Goal: Task Accomplishment & Management: Complete application form

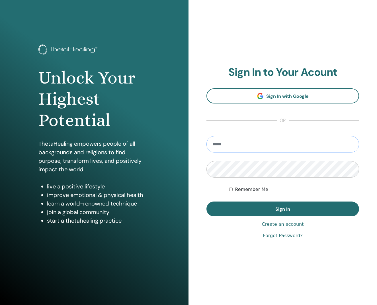
type input "**********"
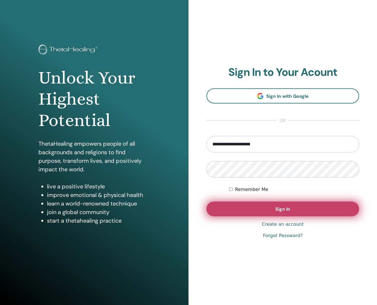
click at [267, 211] on button "Sign In" at bounding box center [283, 208] width 153 height 15
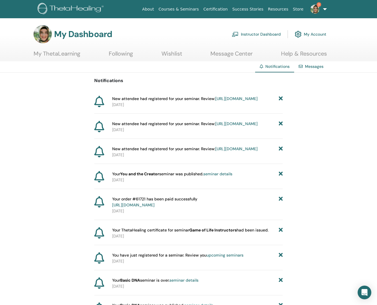
click at [69, 34] on h3 "My Dashboard" at bounding box center [83, 34] width 58 height 10
click at [252, 34] on link "Instructor Dashboard" at bounding box center [256, 34] width 49 height 13
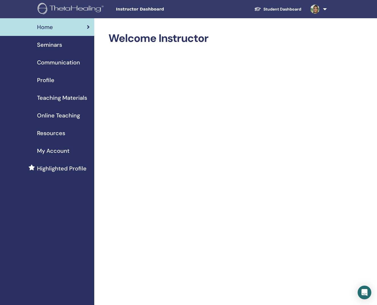
click at [51, 42] on span "Seminars" at bounding box center [49, 44] width 25 height 9
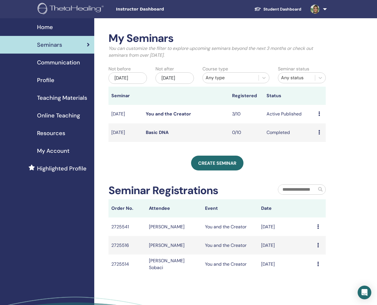
click at [179, 117] on link "You and the Creator" at bounding box center [168, 114] width 45 height 6
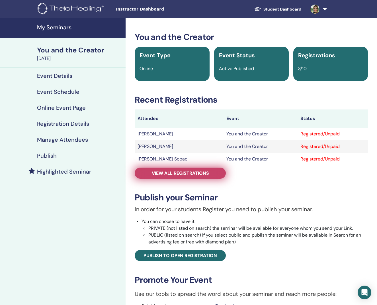
click at [205, 173] on span "View all registrations" at bounding box center [180, 173] width 57 height 6
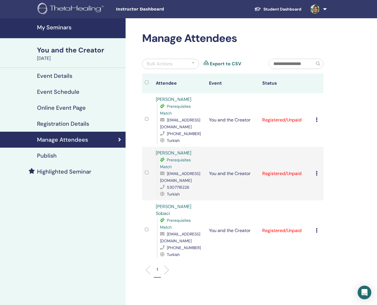
click at [316, 119] on icon at bounding box center [317, 119] width 2 height 5
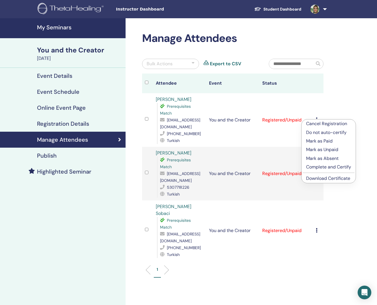
click at [326, 141] on p "Mark as Paid" at bounding box center [328, 141] width 45 height 7
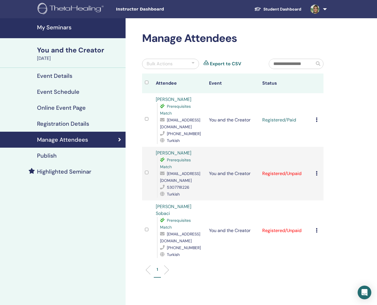
click at [315, 176] on td "Cancel Registration Do not auto-certify Mark as Paid Mark as Unpaid Mark as Abs…" at bounding box center [318, 174] width 11 height 54
click at [317, 173] on icon at bounding box center [317, 173] width 2 height 5
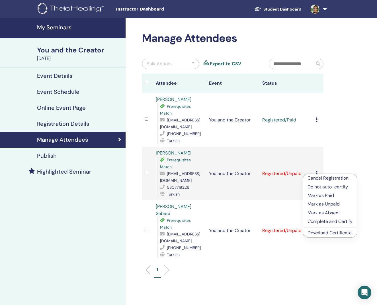
click at [328, 197] on p "Mark as Paid" at bounding box center [330, 195] width 45 height 7
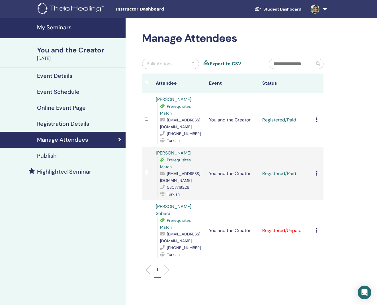
click at [316, 228] on icon at bounding box center [317, 230] width 2 height 5
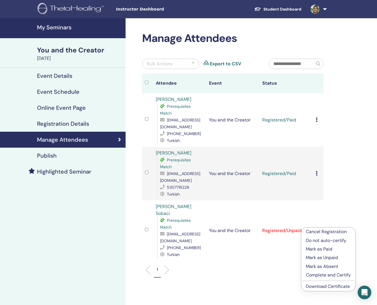
click at [321, 248] on p "Mark as Paid" at bounding box center [328, 249] width 45 height 7
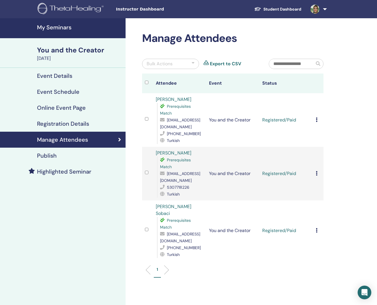
click at [314, 120] on td "Cancel Registration Do not auto-certify Mark as Paid Mark as Unpaid Mark as Abs…" at bounding box center [318, 120] width 11 height 54
click at [317, 120] on icon at bounding box center [317, 119] width 2 height 5
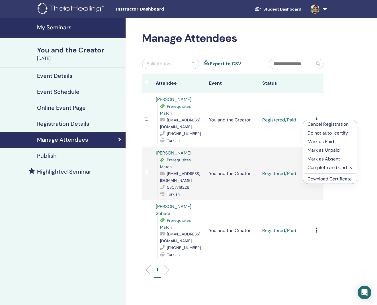
click at [329, 169] on p "Complete and Certify" at bounding box center [330, 167] width 45 height 7
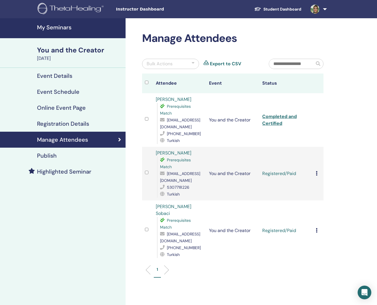
click at [316, 173] on icon at bounding box center [317, 173] width 2 height 5
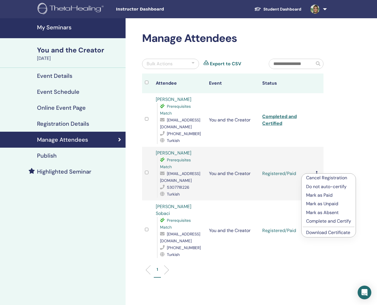
click at [331, 222] on p "Complete and Certify" at bounding box center [328, 221] width 45 height 7
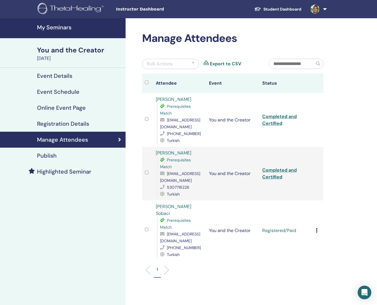
click at [316, 231] on td "Cancel Registration Do not auto-certify Mark as Paid Mark as Unpaid Mark as Abs…" at bounding box center [318, 230] width 11 height 60
click at [316, 228] on icon at bounding box center [317, 230] width 2 height 5
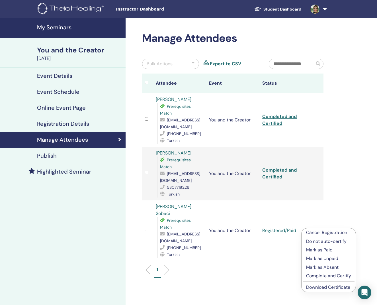
click at [329, 274] on p "Complete and Certify" at bounding box center [328, 275] width 45 height 7
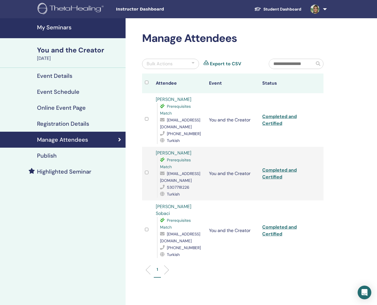
click at [54, 29] on h4 "My Seminars" at bounding box center [79, 27] width 85 height 7
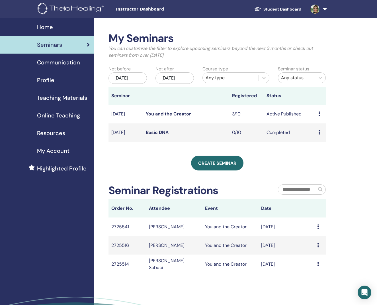
click at [75, 46] on div "Seminars" at bounding box center [47, 44] width 85 height 9
click at [63, 115] on span "Online Teaching" at bounding box center [58, 115] width 43 height 9
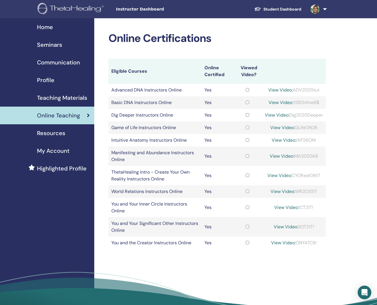
click at [56, 41] on span "Seminars" at bounding box center [49, 44] width 25 height 9
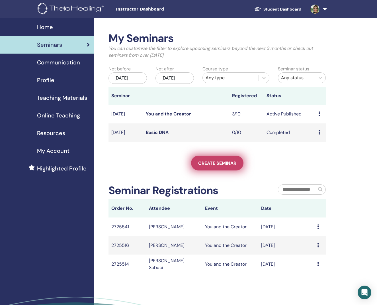
click at [224, 166] on span "Create seminar" at bounding box center [217, 163] width 38 height 6
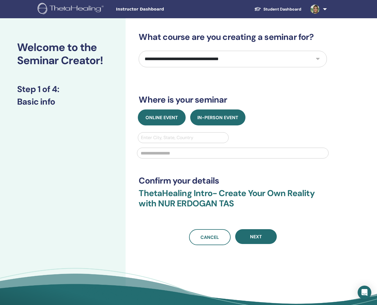
click at [168, 117] on span "Online Event" at bounding box center [162, 118] width 32 height 6
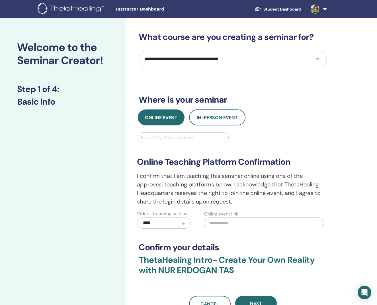
select select "**"
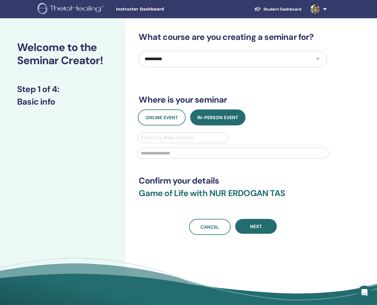
scroll to position [0, 0]
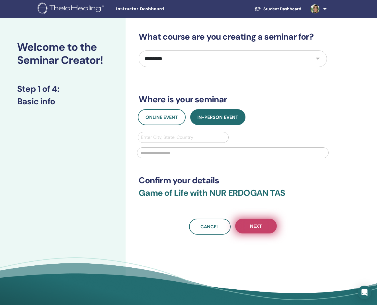
click at [251, 228] on span "Next" at bounding box center [256, 226] width 12 height 6
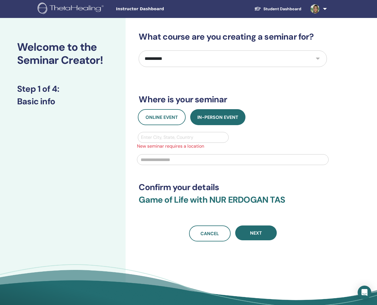
click at [180, 139] on div "Enter City, State, Country" at bounding box center [183, 137] width 84 height 7
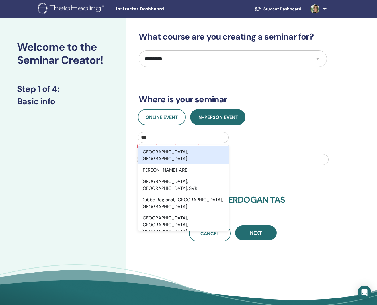
type input "****"
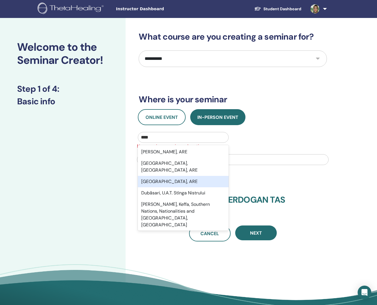
click at [172, 176] on div "Dubai, ARE" at bounding box center [183, 181] width 91 height 11
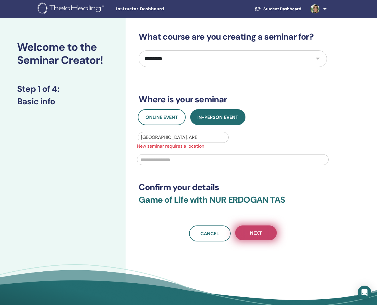
click at [262, 229] on button "Next" at bounding box center [256, 232] width 42 height 15
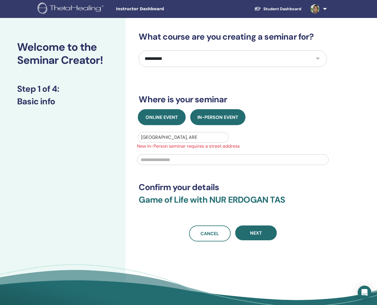
click at [179, 122] on button "Online Event" at bounding box center [162, 117] width 48 height 16
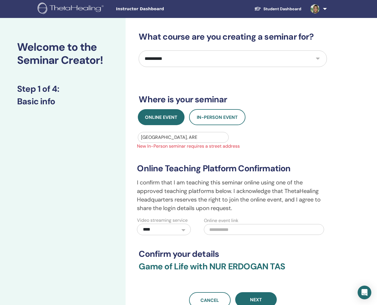
click at [191, 138] on div at bounding box center [183, 137] width 84 height 8
click at [240, 139] on div "**********" at bounding box center [233, 183] width 199 height 103
click at [255, 301] on span "Next" at bounding box center [256, 300] width 12 height 6
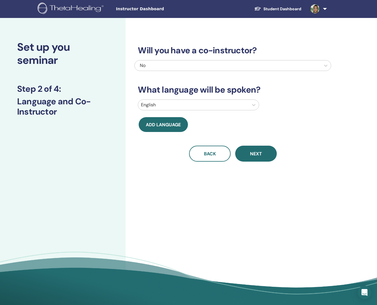
click at [202, 103] on div at bounding box center [193, 105] width 105 height 8
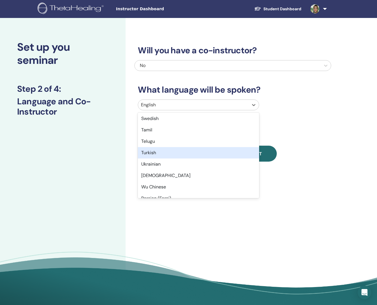
scroll to position [448, 0]
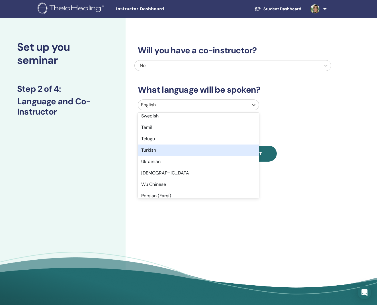
click at [164, 150] on div "Turkish" at bounding box center [198, 149] width 121 height 11
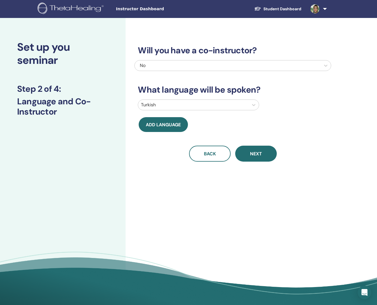
scroll to position [0, 0]
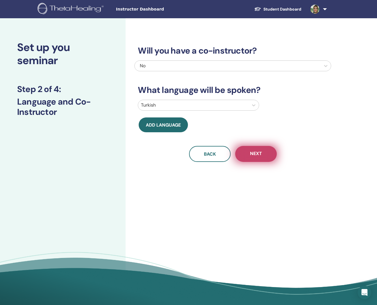
click at [258, 160] on button "Next" at bounding box center [256, 154] width 42 height 16
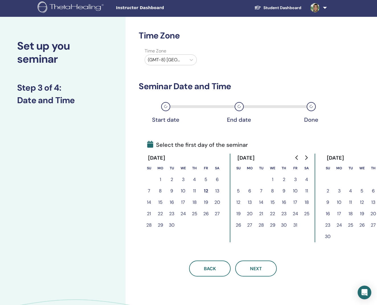
scroll to position [2, 0]
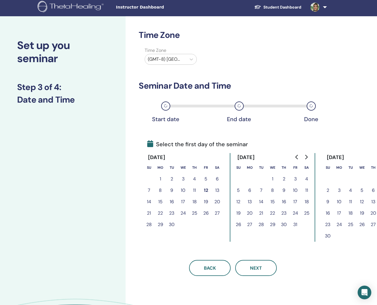
click at [162, 214] on button "22" at bounding box center [160, 212] width 11 height 11
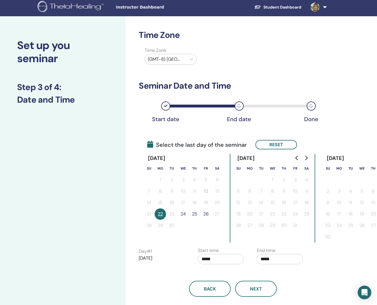
click at [205, 214] on button "26" at bounding box center [205, 213] width 11 height 11
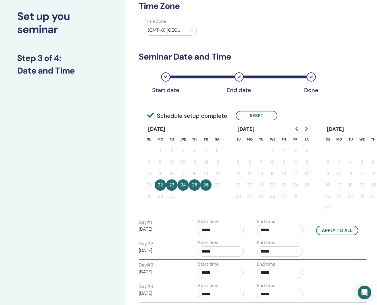
click at [277, 227] on input "*****" at bounding box center [280, 230] width 46 height 10
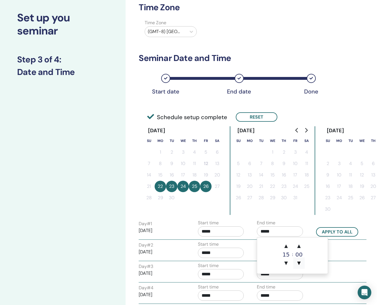
scroll to position [27, 0]
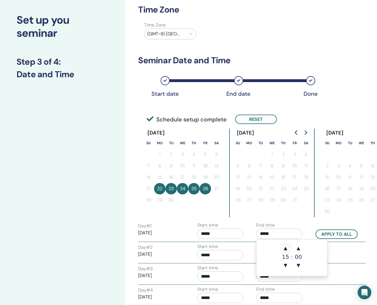
click at [288, 251] on span "▲" at bounding box center [285, 247] width 11 height 11
click at [288, 251] on span "▲" at bounding box center [285, 248] width 11 height 11
click at [287, 249] on span "▲" at bounding box center [285, 247] width 11 height 11
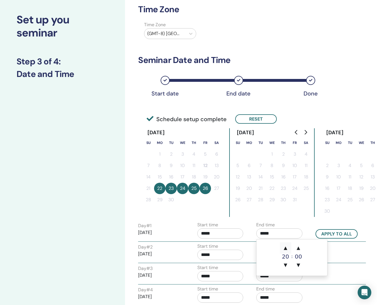
click at [287, 249] on span "▲" at bounding box center [285, 247] width 11 height 11
type input "*****"
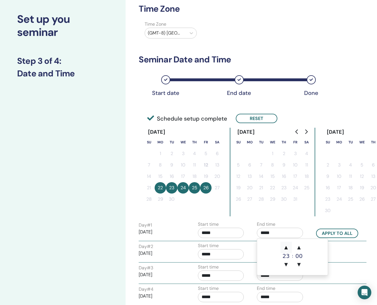
scroll to position [29, 0]
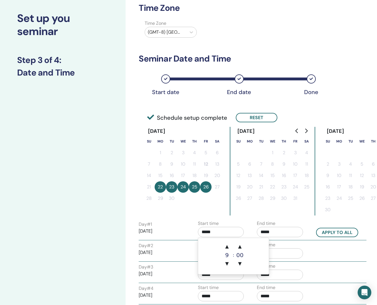
click at [218, 234] on input "*****" at bounding box center [221, 232] width 46 height 10
click at [228, 247] on span "▲" at bounding box center [226, 246] width 11 height 11
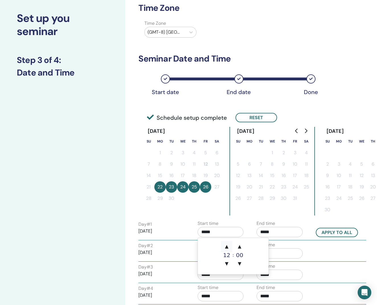
click at [228, 247] on span "▲" at bounding box center [226, 246] width 11 height 11
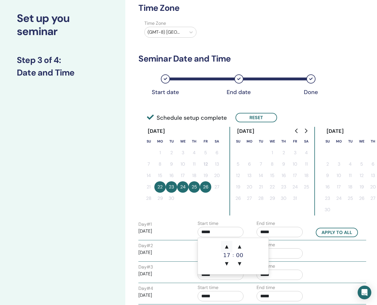
click at [228, 247] on span "▲" at bounding box center [226, 246] width 11 height 11
click at [238, 248] on span "▲" at bounding box center [239, 245] width 11 height 11
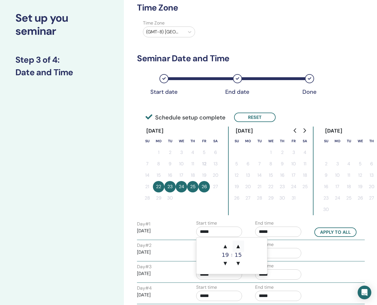
click at [238, 248] on span "▲" at bounding box center [238, 245] width 11 height 11
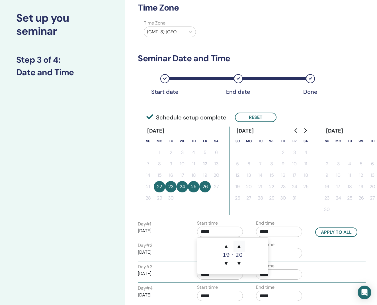
click at [238, 248] on span "▲" at bounding box center [239, 245] width 11 height 11
type input "*****"
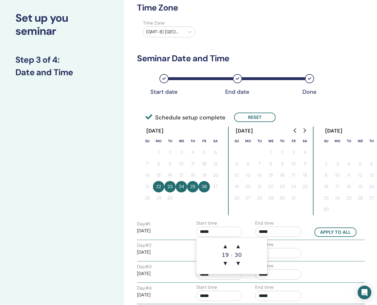
click at [285, 231] on input "*****" at bounding box center [278, 231] width 46 height 10
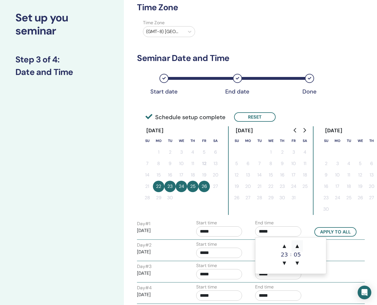
click at [295, 246] on span "▲" at bounding box center [297, 245] width 11 height 11
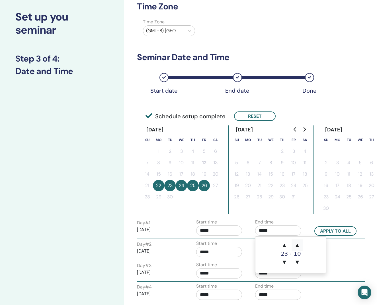
click at [295, 246] on span "▲" at bounding box center [297, 244] width 11 height 11
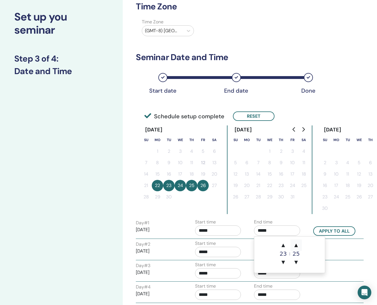
click at [295, 244] on span "▲" at bounding box center [296, 244] width 11 height 11
type input "*****"
click at [320, 232] on button "Apply to all" at bounding box center [334, 230] width 42 height 9
type input "*****"
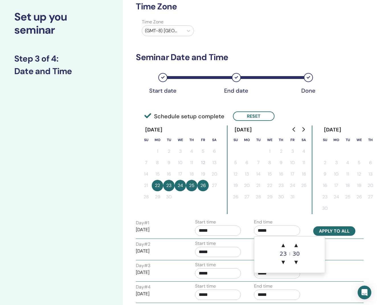
type input "*****"
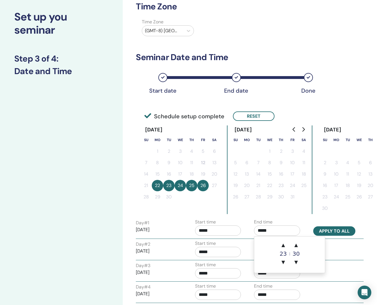
type input "*****"
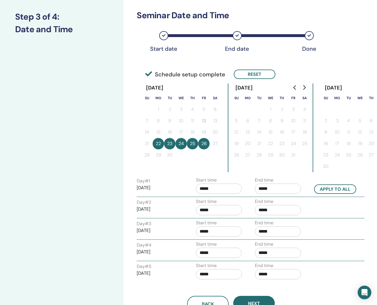
scroll to position [77, 2]
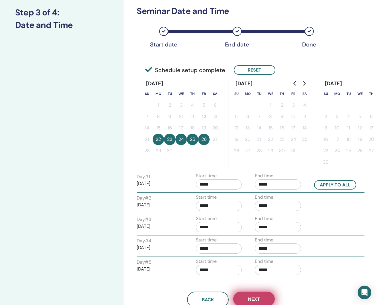
click at [262, 295] on button "Next" at bounding box center [254, 298] width 42 height 15
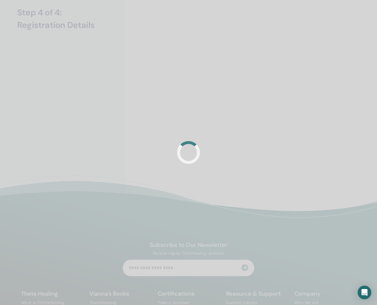
scroll to position [77, 0]
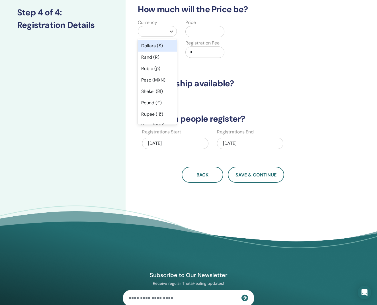
click at [161, 32] on div at bounding box center [152, 31] width 23 height 8
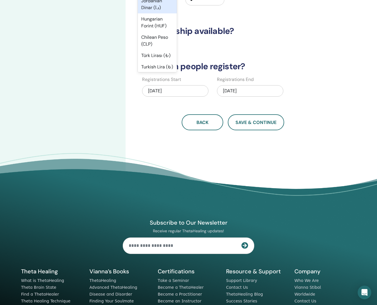
scroll to position [449, 0]
click at [157, 61] on div "Turkish Lira (₺)" at bounding box center [157, 66] width 39 height 11
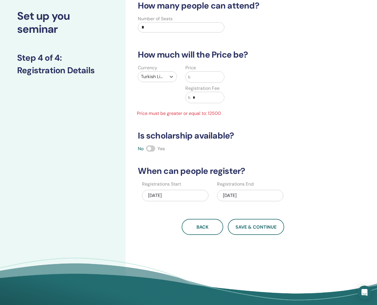
scroll to position [27, 0]
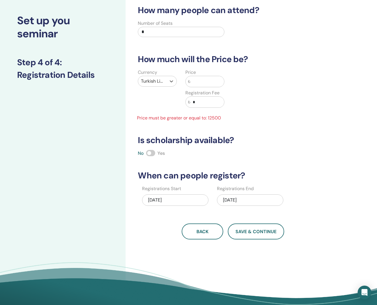
click at [172, 29] on input "*" at bounding box center [181, 32] width 86 height 10
type input "**"
click at [305, 132] on div "How many people can attend? Number of Seats ** How much will the Price be? Curr…" at bounding box center [232, 122] width 197 height 234
click at [198, 78] on input "text" at bounding box center [208, 81] width 34 height 11
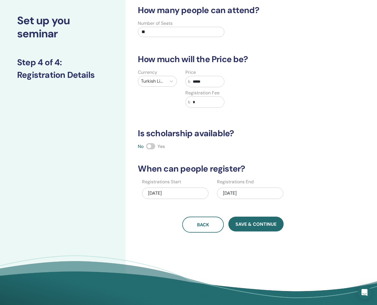
type input "*****"
click at [237, 192] on div "09/26/2025" at bounding box center [250, 192] width 66 height 11
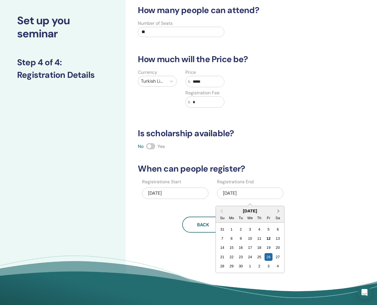
click at [280, 213] on button "Next Month" at bounding box center [279, 211] width 9 height 9
click at [251, 230] on div "1" at bounding box center [250, 229] width 8 height 8
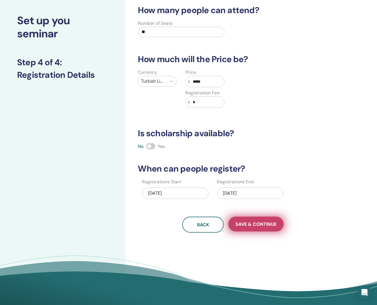
click at [255, 229] on button "Save & Continue" at bounding box center [255, 224] width 55 height 15
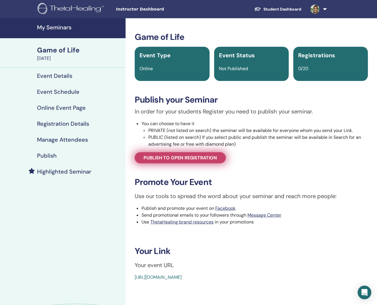
click at [174, 159] on span "Publish to open registration" at bounding box center [180, 158] width 73 height 6
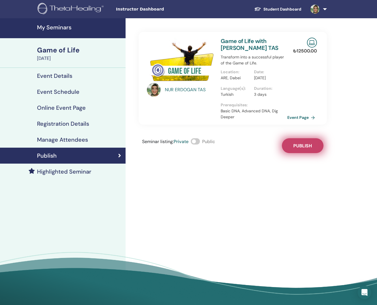
click at [301, 149] on span "Publish" at bounding box center [302, 146] width 19 height 6
click at [301, 121] on link "Event Page" at bounding box center [303, 117] width 30 height 9
